Goal: Task Accomplishment & Management: Use online tool/utility

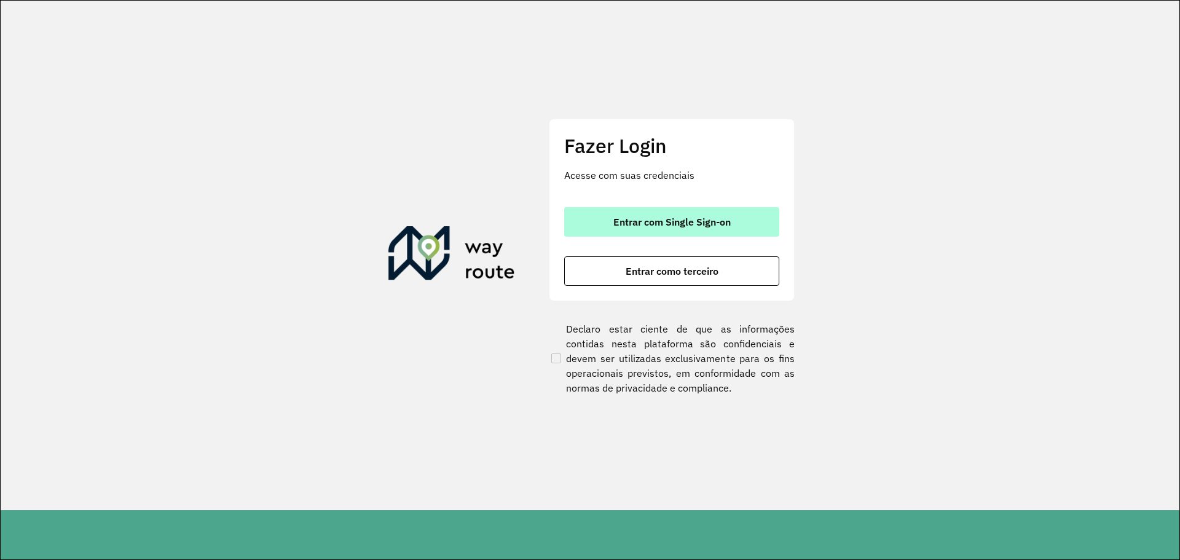
click at [632, 220] on span "Entrar com Single Sign-on" at bounding box center [671, 222] width 117 height 10
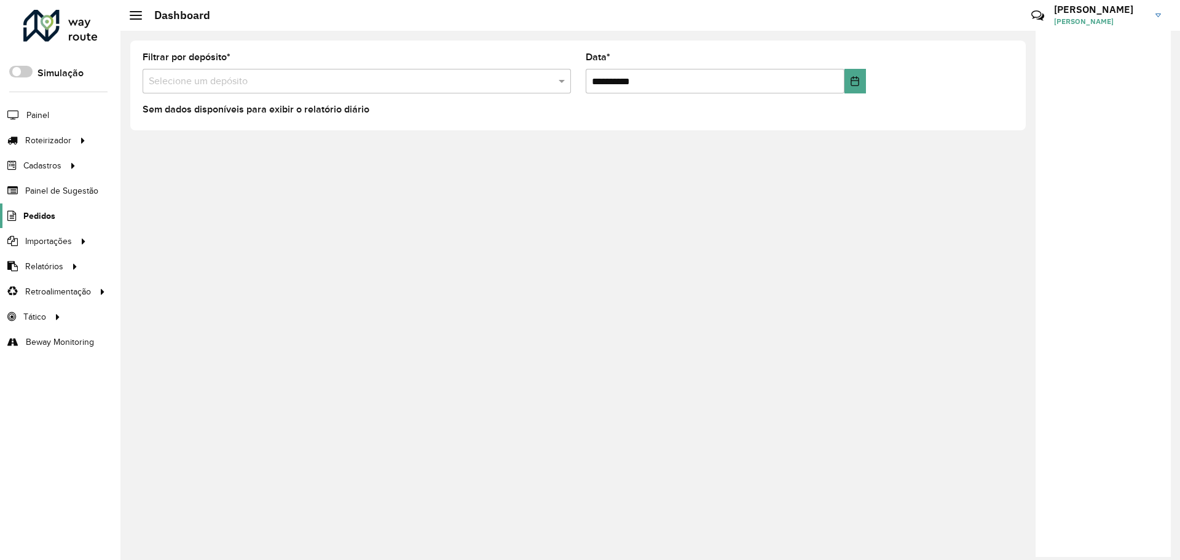
click at [33, 219] on span "Pedidos" at bounding box center [39, 216] width 32 height 13
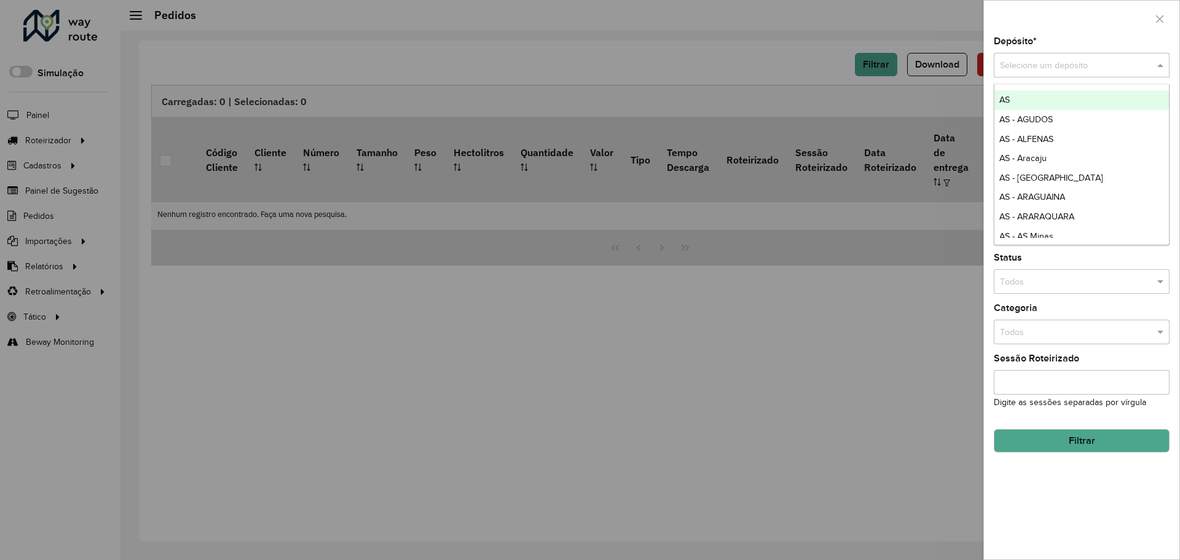
click at [1025, 66] on input "text" at bounding box center [1069, 66] width 139 height 14
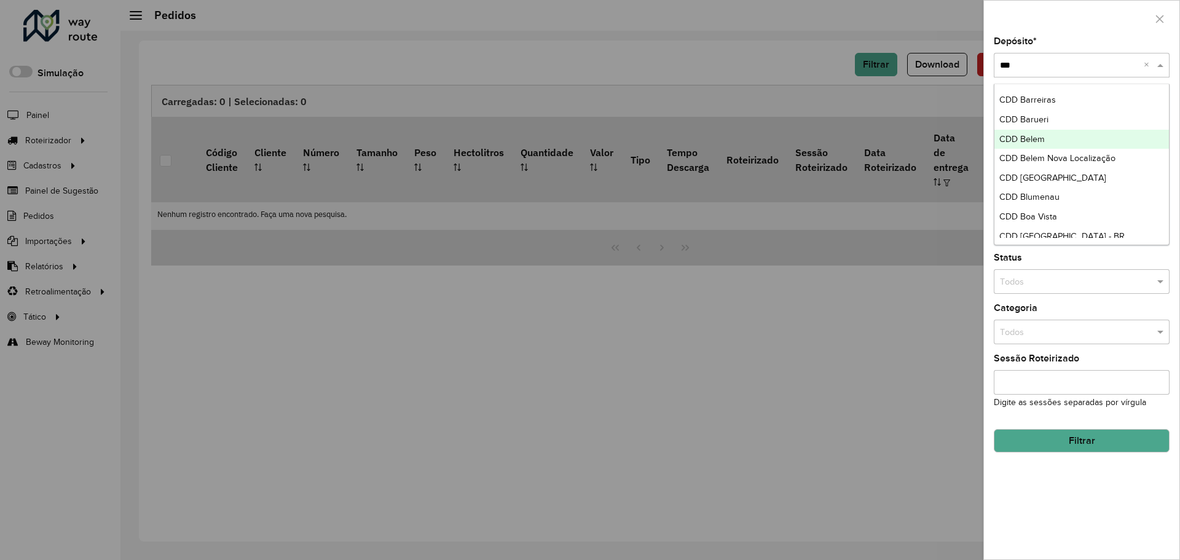
type input "***"
click at [638, 348] on div at bounding box center [590, 280] width 1180 height 560
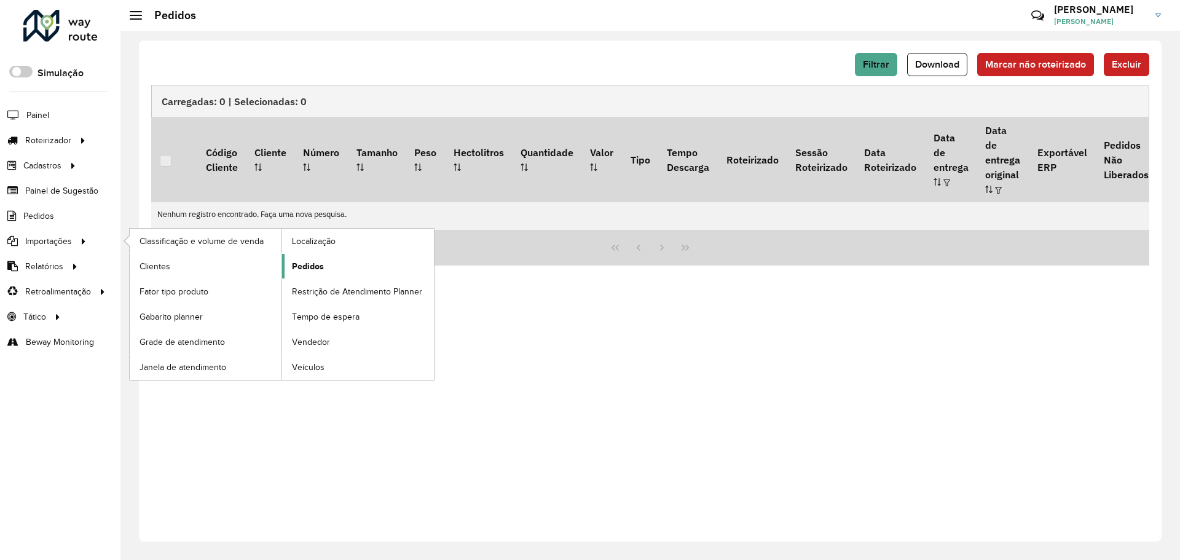
click at [304, 271] on span "Pedidos" at bounding box center [308, 266] width 32 height 13
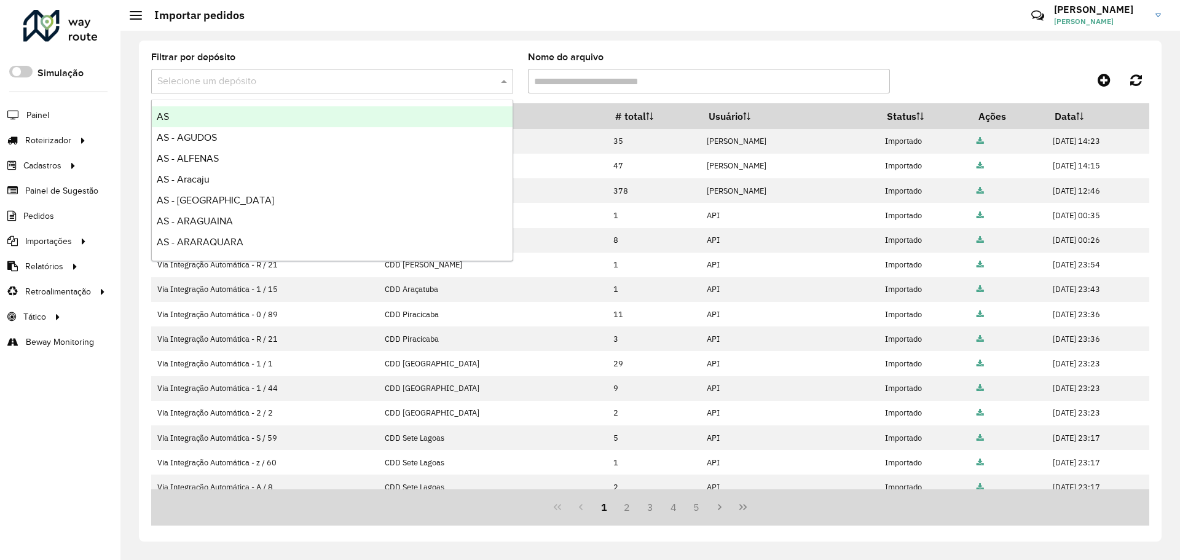
click at [198, 82] on input "text" at bounding box center [319, 81] width 325 height 15
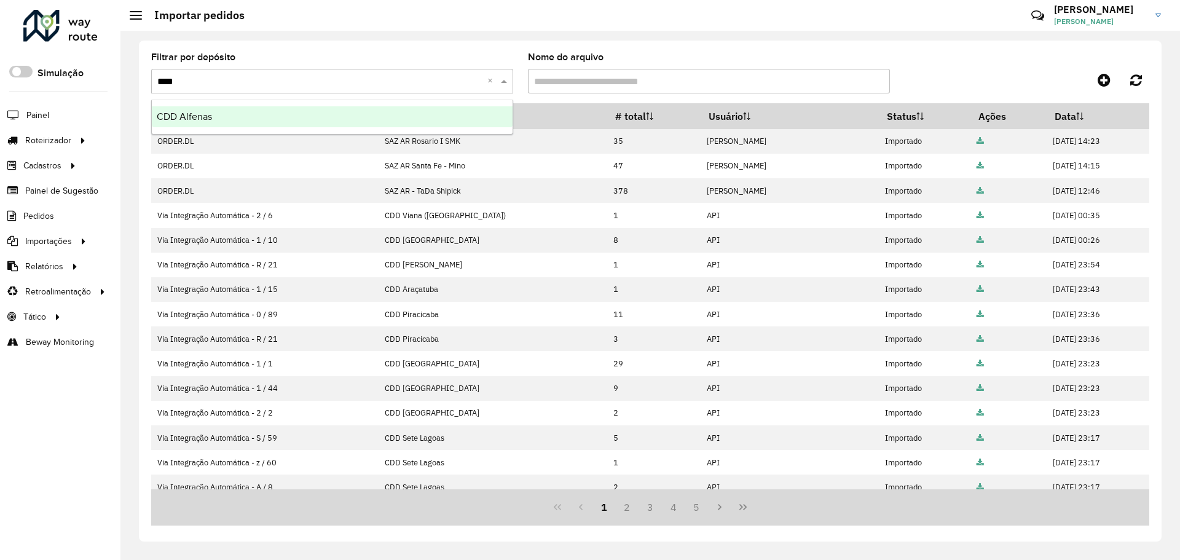
type input "*****"
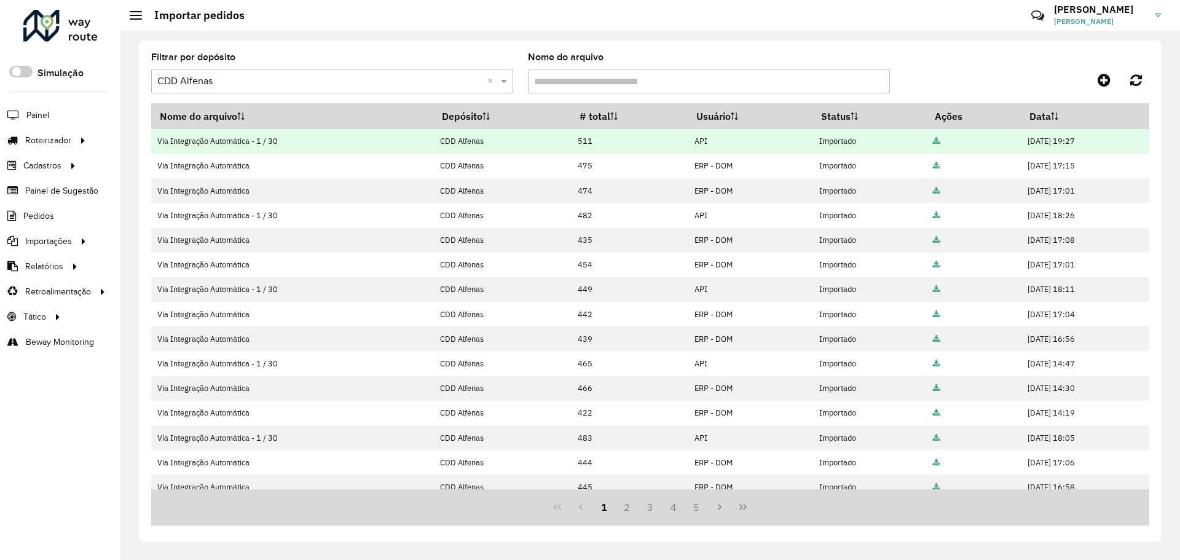
click at [933, 141] on icon at bounding box center [936, 142] width 7 height 8
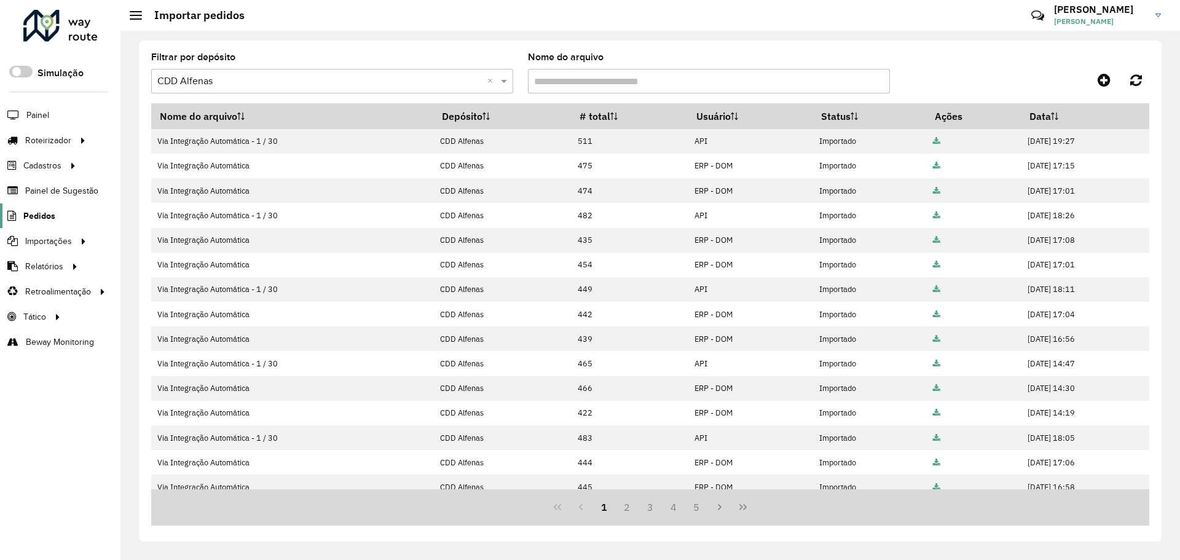
click at [37, 212] on span "Pedidos" at bounding box center [39, 216] width 32 height 13
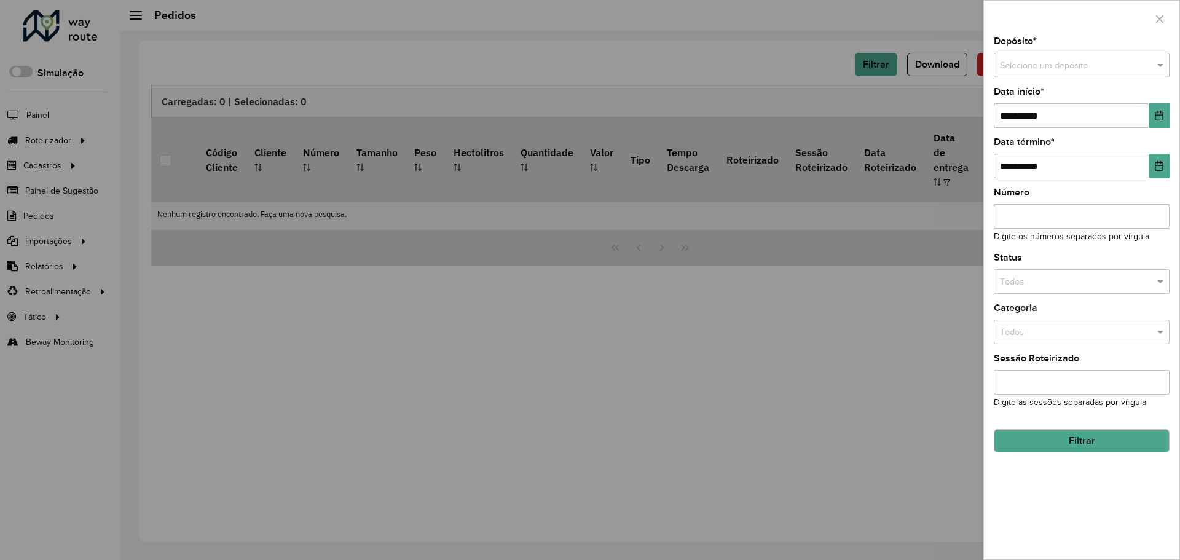
drag, startPoint x: 584, startPoint y: 377, endPoint x: 578, endPoint y: 375, distance: 6.4
click at [584, 377] on div at bounding box center [590, 280] width 1180 height 560
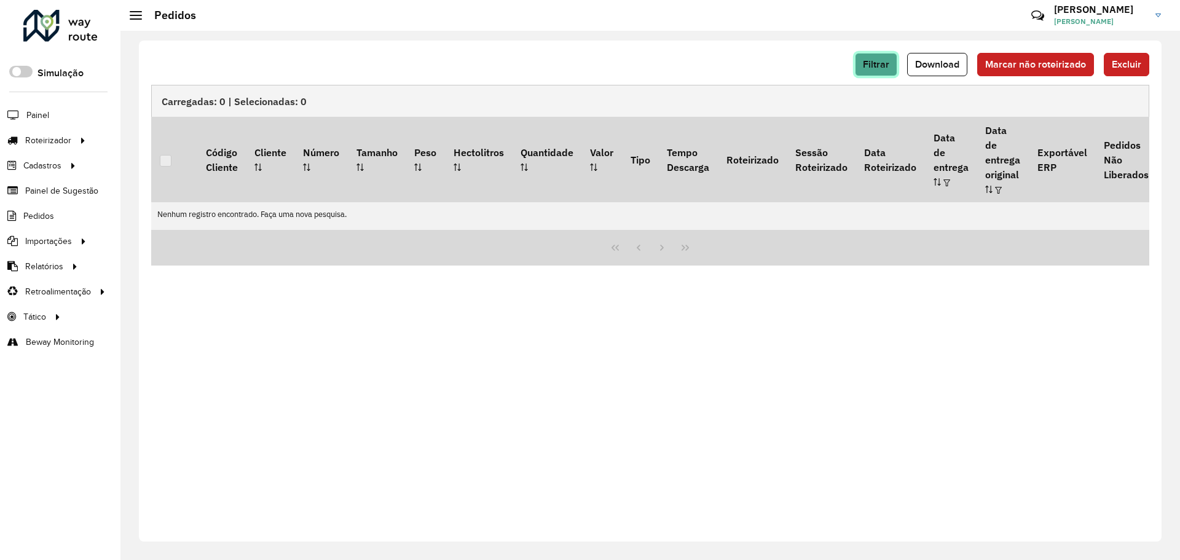
click at [859, 61] on button "Filtrar" at bounding box center [876, 64] width 42 height 23
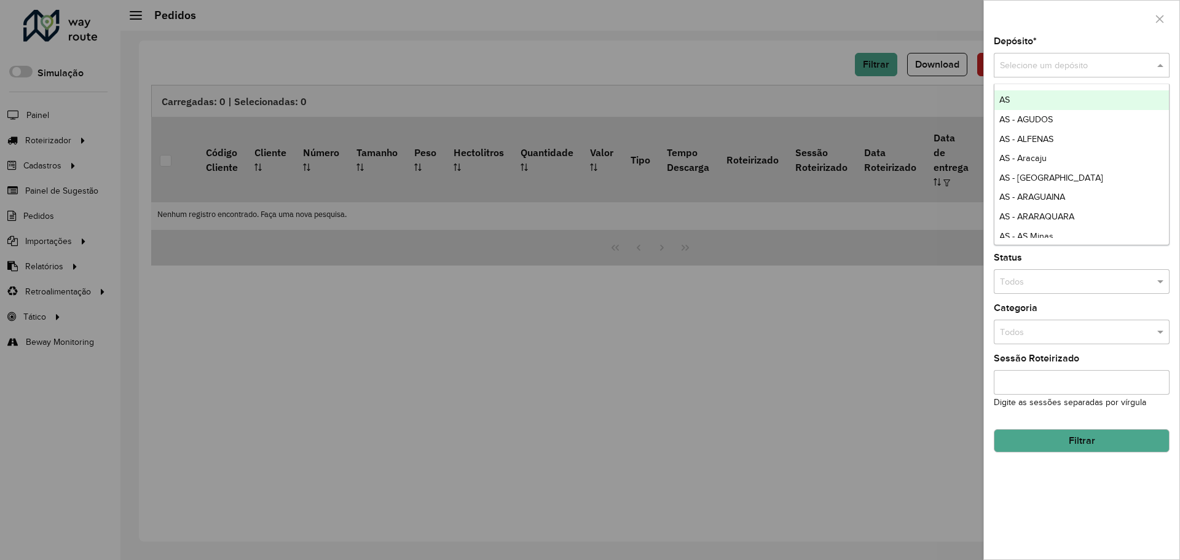
click at [1027, 66] on input "text" at bounding box center [1069, 66] width 139 height 14
type input "****"
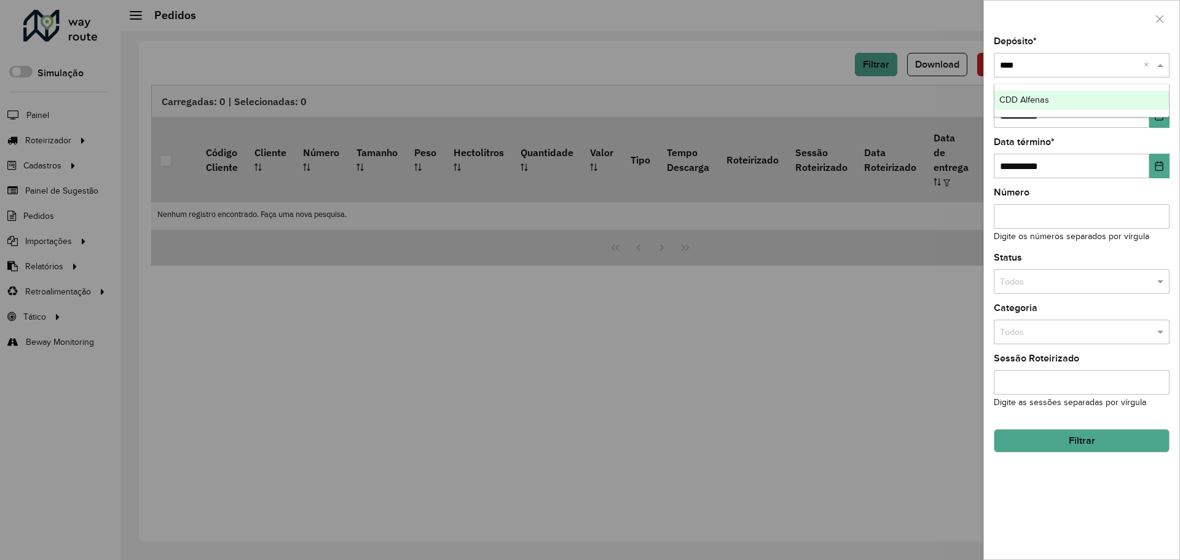
click at [1007, 99] on span "CDD Alfenas" at bounding box center [1024, 100] width 50 height 10
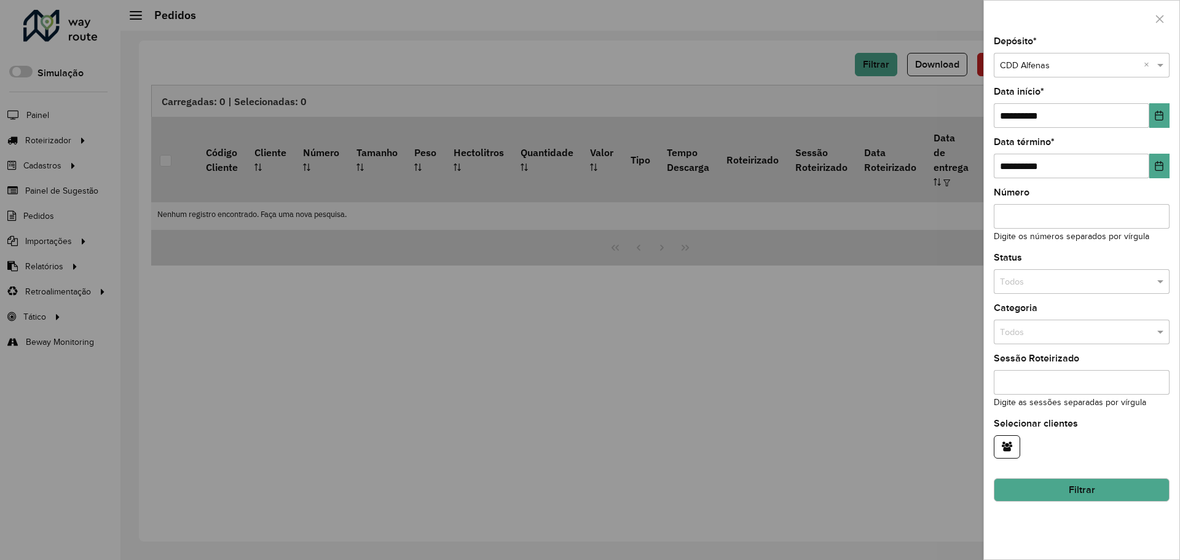
click at [1018, 498] on button "Filtrar" at bounding box center [1082, 489] width 176 height 23
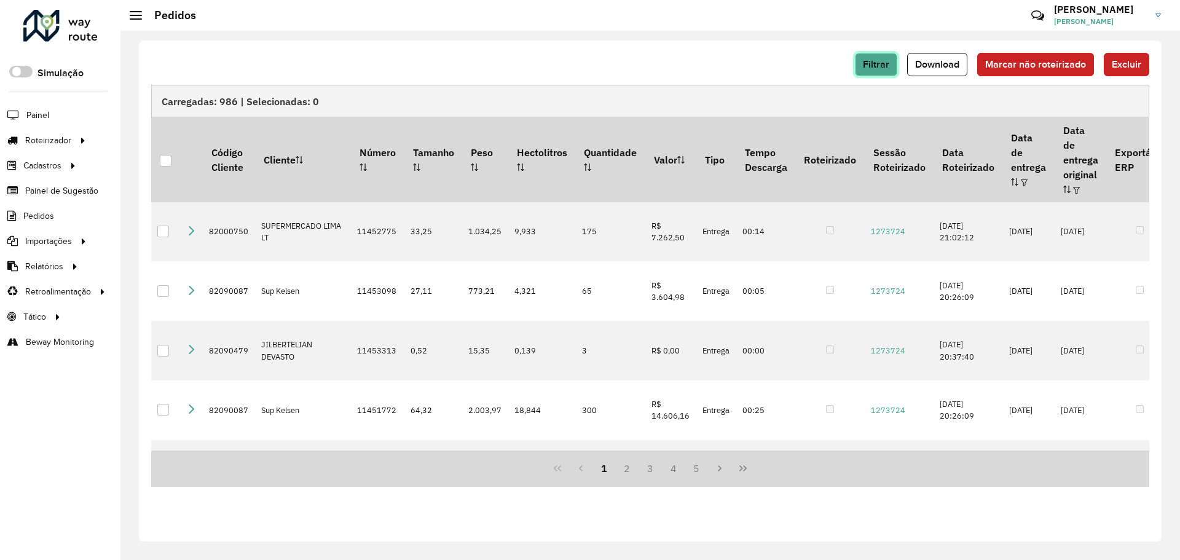
click at [876, 68] on span "Filtrar" at bounding box center [876, 64] width 26 height 10
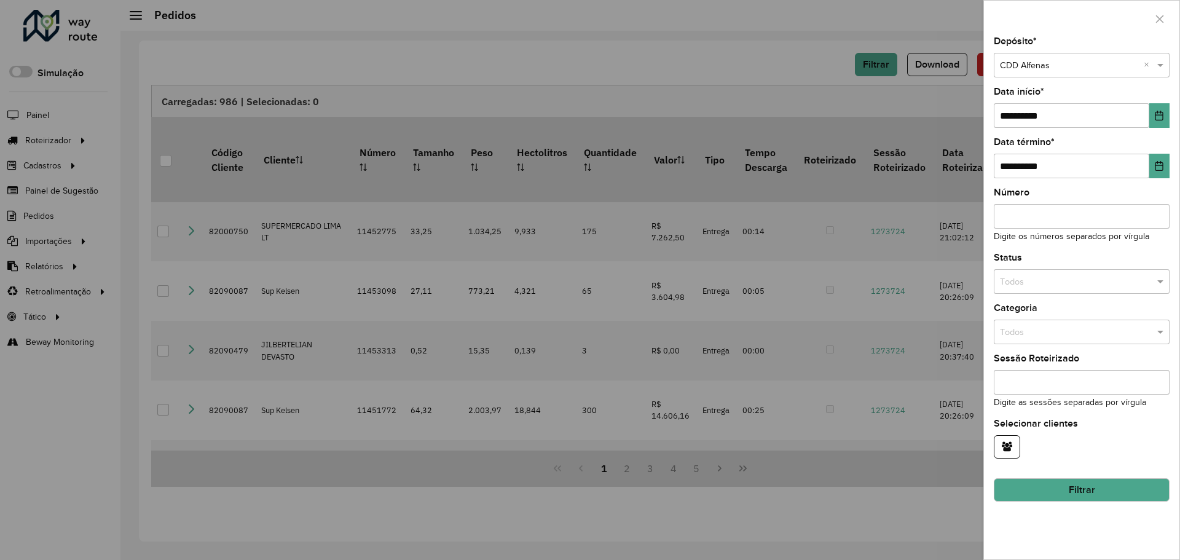
click at [1013, 274] on div "Todos" at bounding box center [1082, 281] width 176 height 25
click at [1003, 338] on span "Não roteirizado" at bounding box center [1029, 336] width 60 height 10
click at [1041, 490] on button "Filtrar" at bounding box center [1082, 489] width 176 height 23
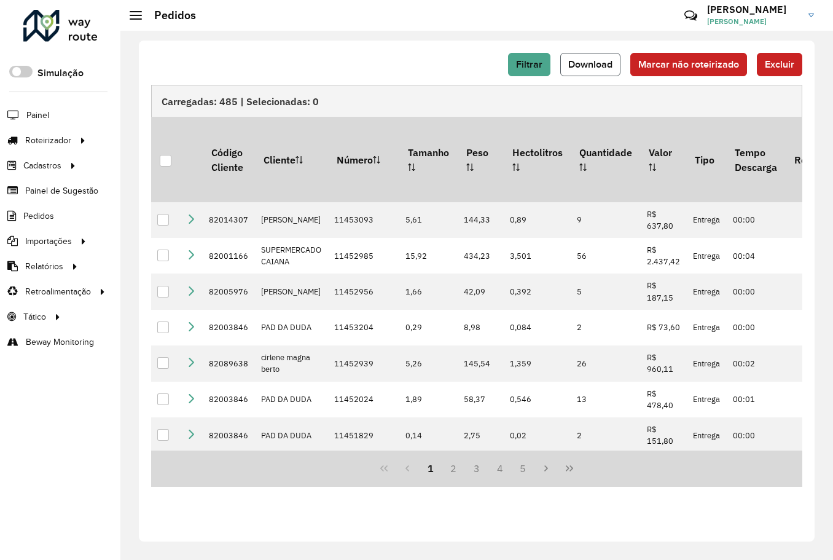
click at [584, 67] on span "Download" at bounding box center [590, 64] width 44 height 10
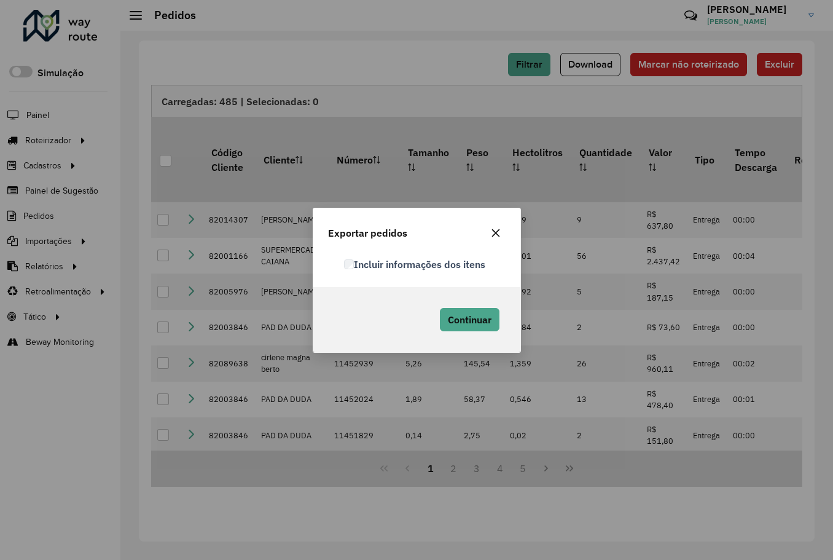
click at [344, 258] on label "Incluir informações dos itens" at bounding box center [414, 264] width 141 height 15
click at [449, 312] on button "Continuar" at bounding box center [470, 319] width 60 height 23
